Goal: Information Seeking & Learning: Understand process/instructions

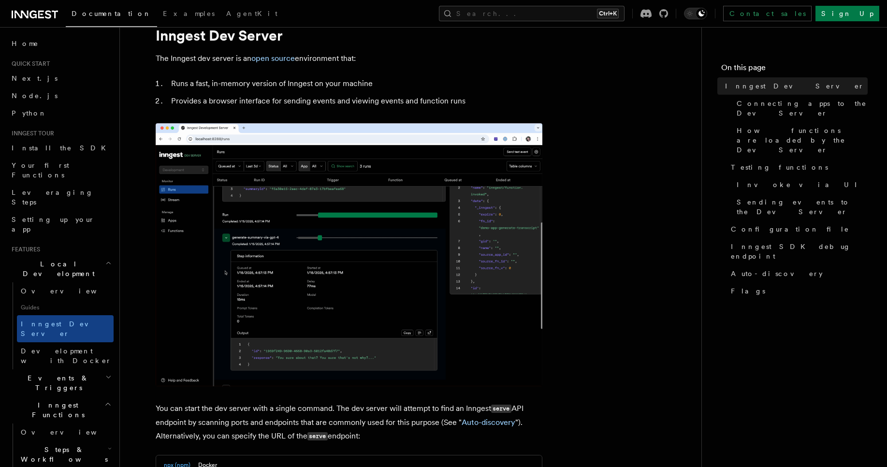
scroll to position [58, 0]
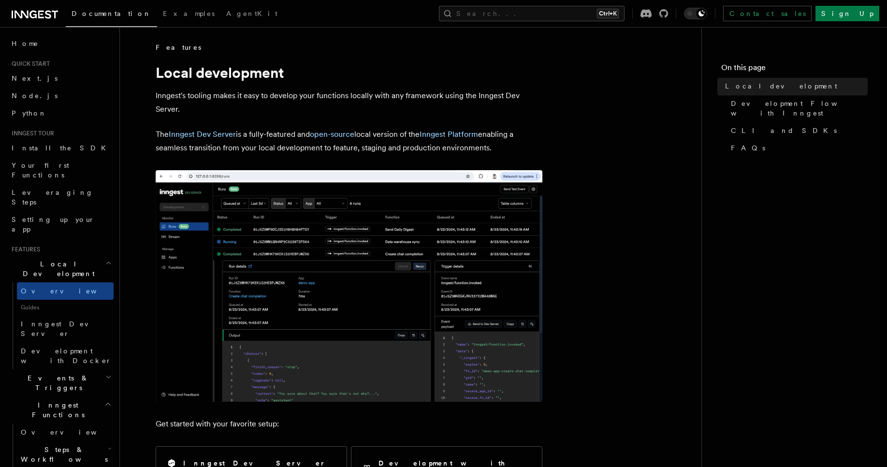
scroll to position [1329, 0]
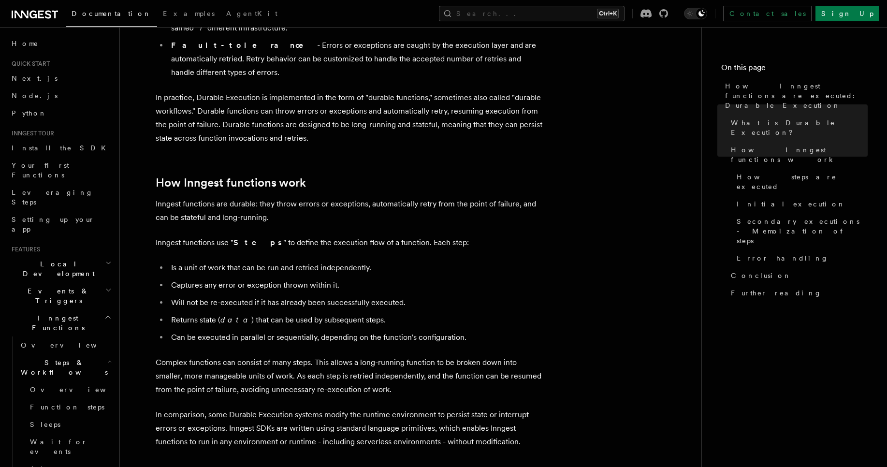
click at [276, 236] on p "Inngest functions use " Steps " to define the execution flow of a function. Eac…" at bounding box center [349, 243] width 387 height 14
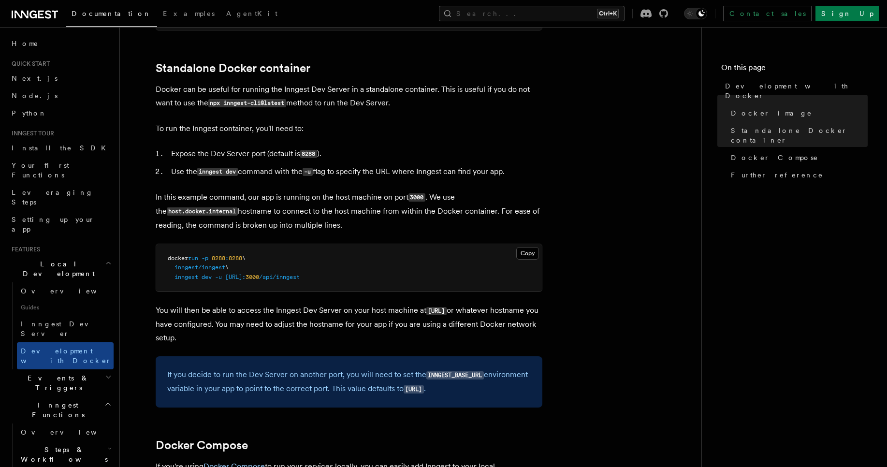
scroll to position [290, 0]
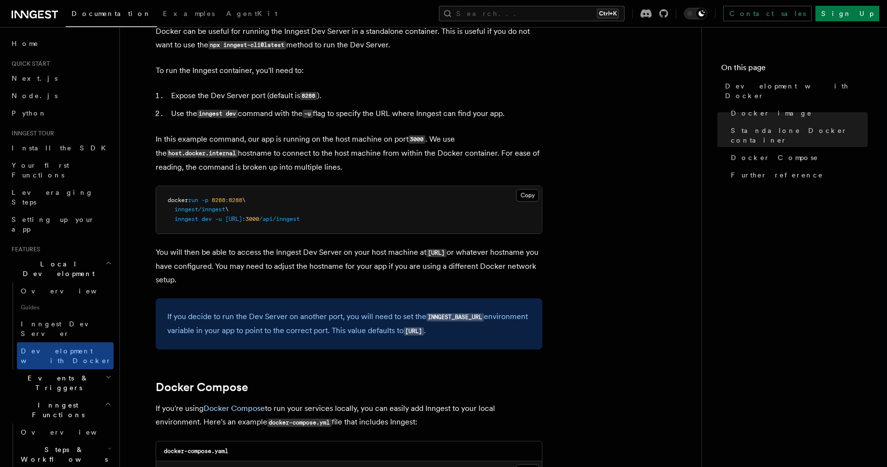
click at [276, 112] on li "Use the inngest dev command with the -u flag to specify the URL where Inngest c…" at bounding box center [355, 114] width 374 height 14
click at [293, 115] on li "Use the inngest dev command with the -u flag to specify the URL where Inngest c…" at bounding box center [355, 114] width 374 height 14
click at [311, 113] on code "-u" at bounding box center [307, 114] width 10 height 8
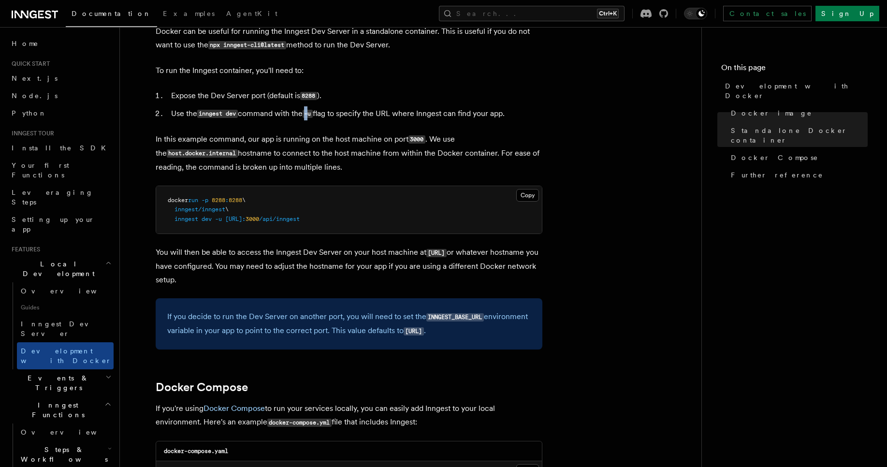
click at [311, 113] on code "-u" at bounding box center [307, 114] width 10 height 8
click at [319, 113] on li "Use the inngest dev command with the -u flag to specify the URL where Inngest c…" at bounding box center [355, 114] width 374 height 14
click at [319, 114] on li "Use the inngest dev command with the -u flag to specify the URL where Inngest c…" at bounding box center [355, 114] width 374 height 14
click at [310, 114] on code "-u" at bounding box center [307, 114] width 10 height 8
click at [310, 115] on code "-u" at bounding box center [307, 114] width 10 height 8
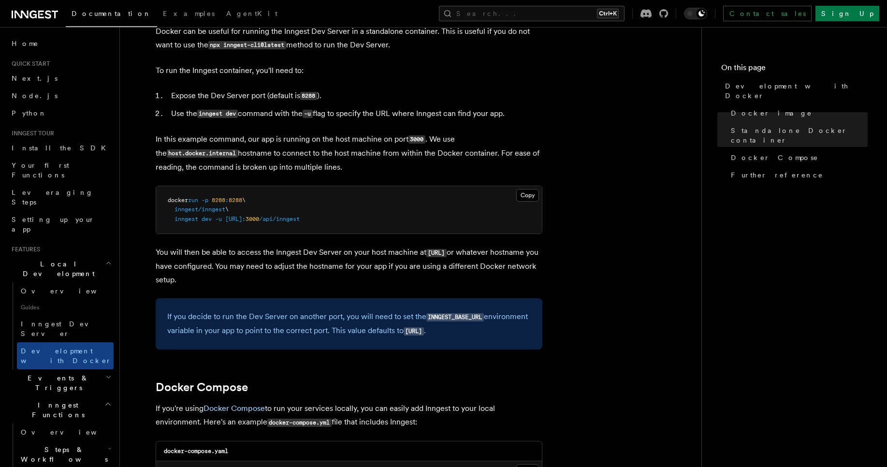
click at [189, 211] on span "inngest/inngest" at bounding box center [199, 209] width 51 height 7
click at [220, 203] on span "8288" at bounding box center [219, 200] width 14 height 7
click at [221, 205] on pre "docker run -p 8288 : 8288 \ inngest/inngest \ inngest dev -u http://host.docker…" at bounding box center [349, 210] width 386 height 48
click at [245, 200] on span "\" at bounding box center [243, 200] width 3 height 7
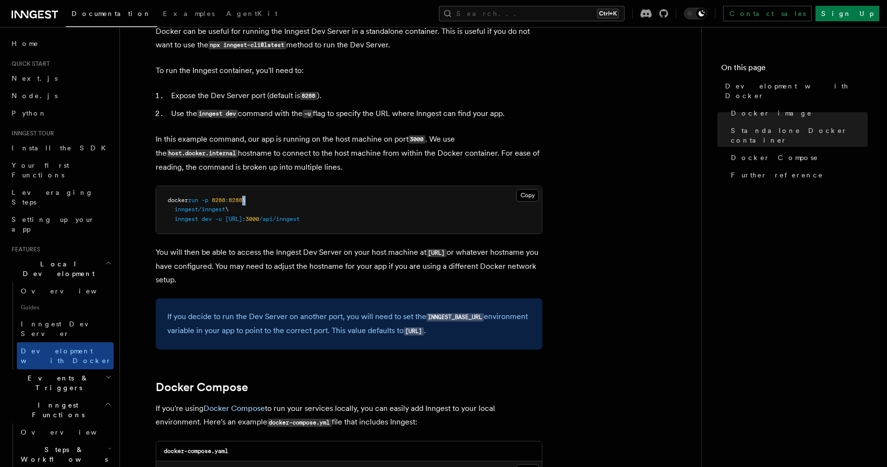
click at [245, 200] on span "\" at bounding box center [243, 200] width 3 height 7
drag, startPoint x: 267, startPoint y: 211, endPoint x: 261, endPoint y: 210, distance: 6.4
click at [267, 211] on pre "docker run -p 8288 : 8288 \ inngest/inngest \ inngest dev -u http://host.docker…" at bounding box center [349, 210] width 386 height 48
drag, startPoint x: 169, startPoint y: 219, endPoint x: 234, endPoint y: 222, distance: 65.3
click at [234, 222] on span "inngest dev -u http://host.docker.internal: 3000 /api/inngest" at bounding box center [234, 219] width 132 height 7
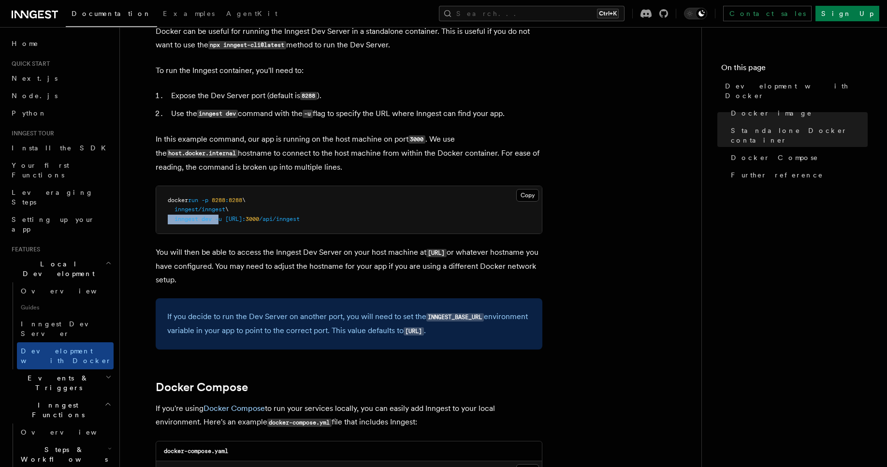
drag, startPoint x: 220, startPoint y: 219, endPoint x: 156, endPoint y: 217, distance: 64.8
click at [156, 217] on pre "docker run -p 8288 : 8288 \ inngest/inngest \ inngest dev -u http://host.docker…" at bounding box center [349, 210] width 386 height 48
click at [239, 221] on span "http://host.docker.internal:" at bounding box center [235, 219] width 20 height 7
click at [245, 220] on span "http://host.docker.internal:" at bounding box center [235, 219] width 20 height 7
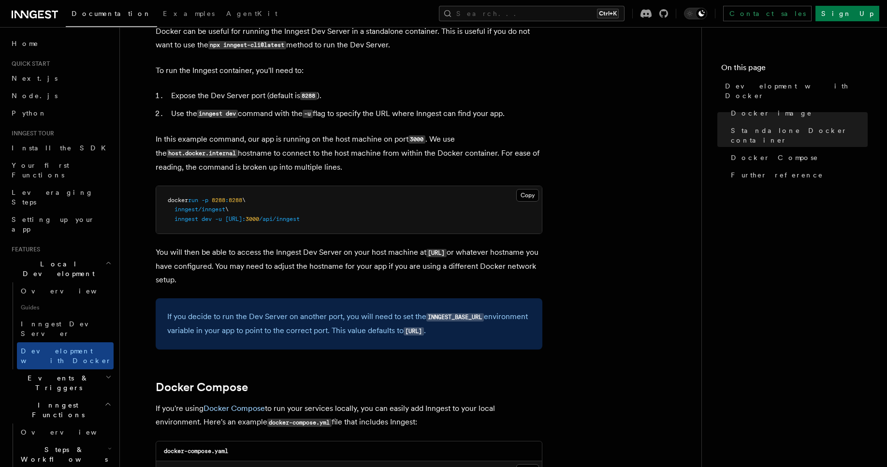
click at [245, 220] on span "http://host.docker.internal:" at bounding box center [235, 219] width 20 height 7
click at [259, 216] on span "3000" at bounding box center [252, 219] width 14 height 7
click at [300, 216] on span "/api/inngest" at bounding box center [279, 219] width 41 height 7
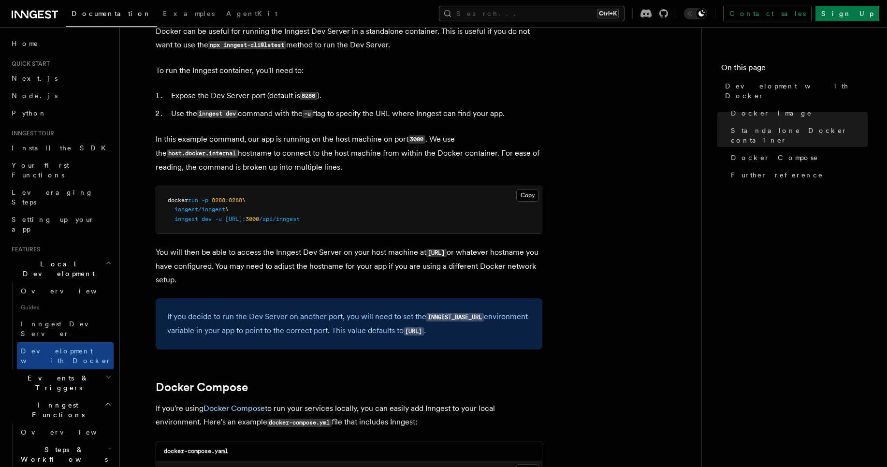
click at [300, 218] on span "/api/inngest" at bounding box center [279, 219] width 41 height 7
click at [229, 210] on span "\" at bounding box center [226, 209] width 3 height 7
drag, startPoint x: 352, startPoint y: 166, endPoint x: 151, endPoint y: 135, distance: 203.9
click at [151, 135] on article "Features Local Development Development with Docker Inngest provides a Docker im…" at bounding box center [410, 441] width 550 height 1377
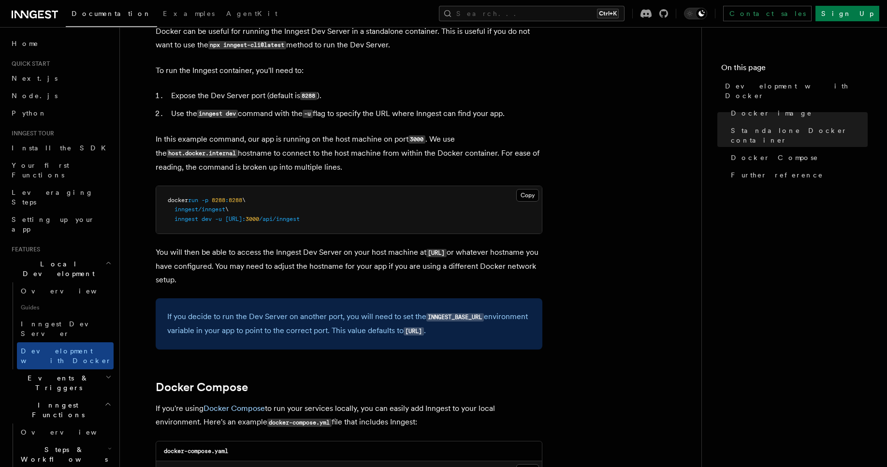
click at [160, 183] on article "Features Local Development Development with Docker Inngest provides a Docker im…" at bounding box center [410, 441] width 550 height 1377
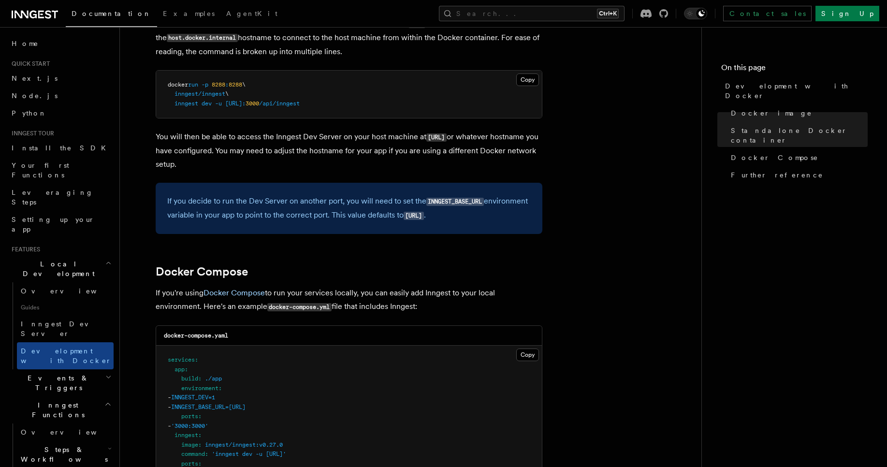
scroll to position [406, 0]
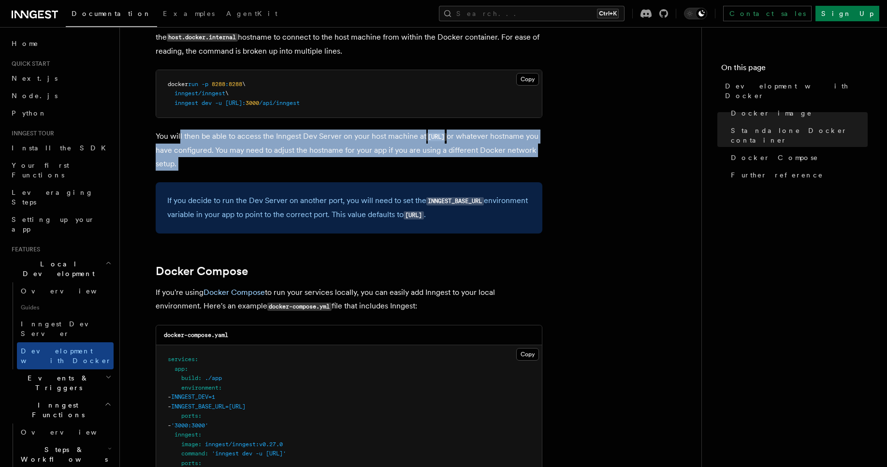
drag, startPoint x: 302, startPoint y: 167, endPoint x: 180, endPoint y: 133, distance: 126.8
click at [180, 133] on article "Features Local Development Development with Docker Inngest provides a Docker im…" at bounding box center [410, 325] width 550 height 1377
click at [265, 175] on article "Features Local Development Development with Docker Inngest provides a Docker im…" at bounding box center [410, 325] width 550 height 1377
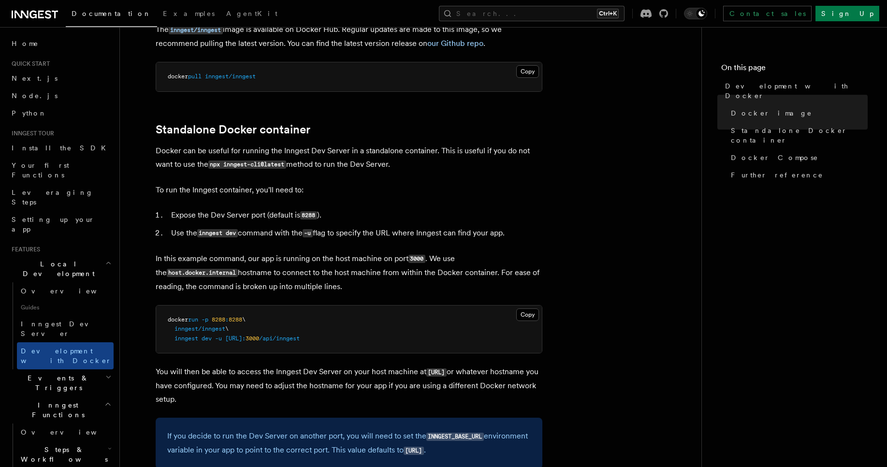
scroll to position [0, 0]
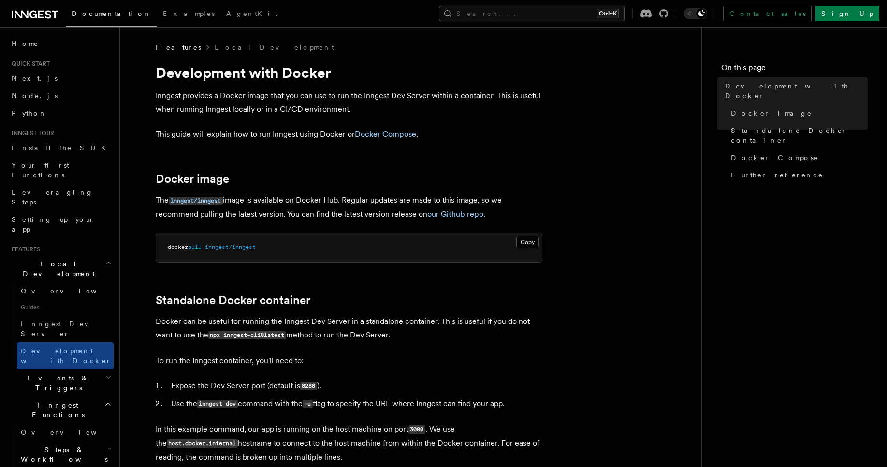
drag, startPoint x: 159, startPoint y: 96, endPoint x: 322, endPoint y: 96, distance: 162.4
click at [322, 96] on p "Inngest provides a Docker image that you can use to run the Inngest Dev Server …" at bounding box center [349, 102] width 387 height 27
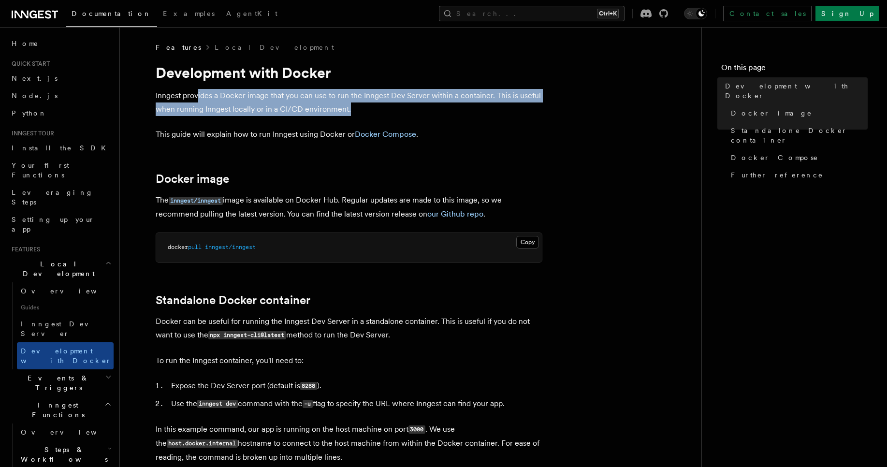
drag, startPoint x: 246, startPoint y: 99, endPoint x: 347, endPoint y: 109, distance: 102.0
click at [347, 109] on p "Inngest provides a Docker image that you can use to run the Inngest Dev Server …" at bounding box center [349, 102] width 387 height 27
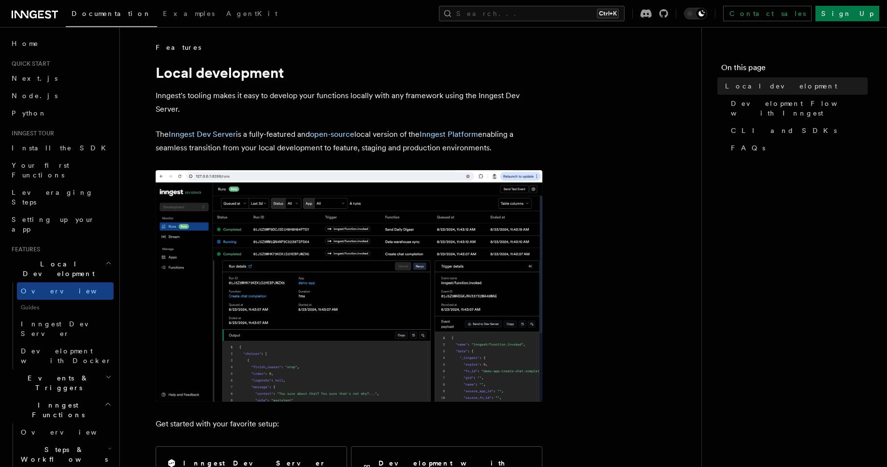
scroll to position [321, 0]
